Goal: Task Accomplishment & Management: Use online tool/utility

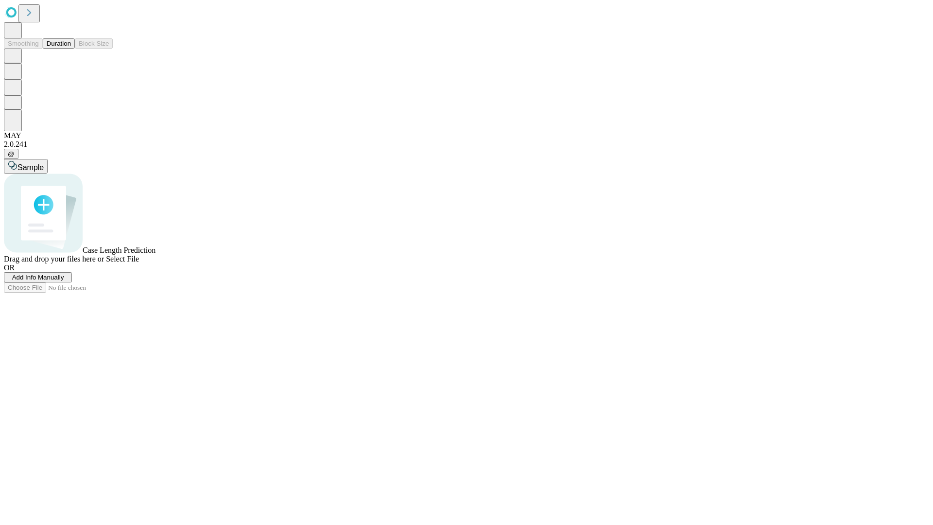
click at [71, 49] on button "Duration" at bounding box center [59, 43] width 32 height 10
click at [64, 281] on span "Add Info Manually" at bounding box center [38, 277] width 52 height 7
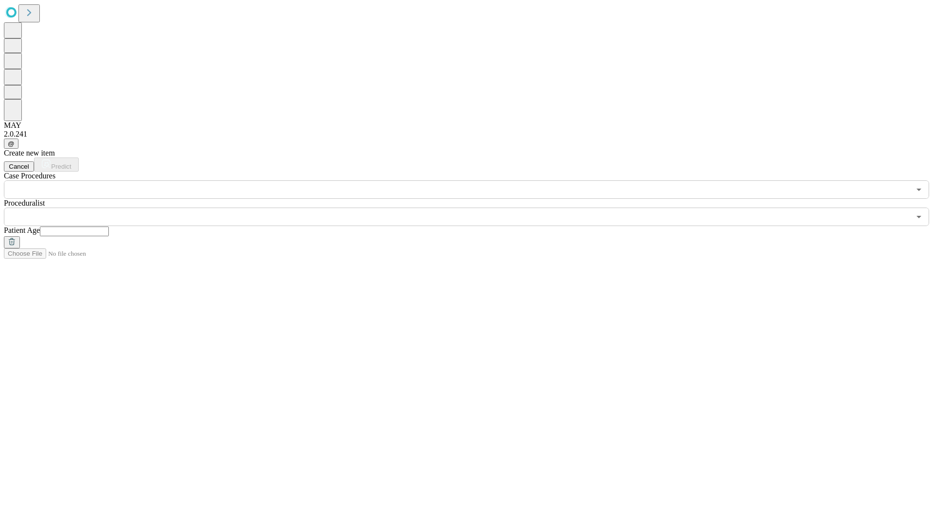
click at [109, 226] on input "text" at bounding box center [74, 231] width 69 height 10
type input "**"
click at [473, 208] on input "text" at bounding box center [457, 217] width 906 height 18
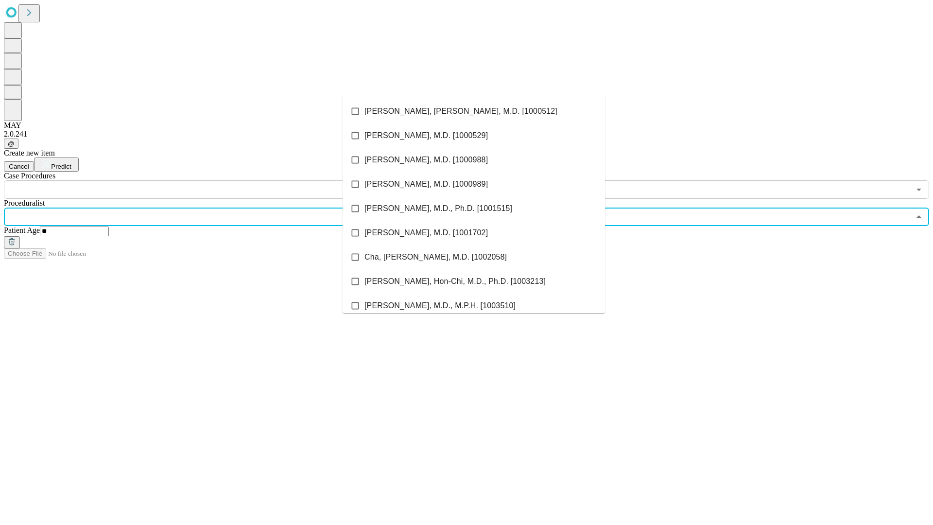
click at [474, 111] on li "[PERSON_NAME], [PERSON_NAME], M.D. [1000512]" at bounding box center [474, 111] width 262 height 24
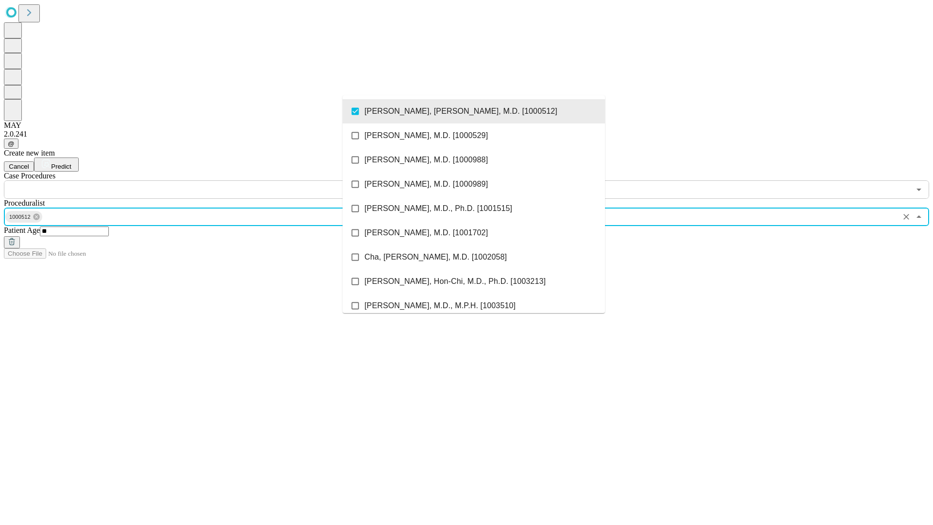
click at [204, 180] on input "text" at bounding box center [457, 189] width 906 height 18
